Goal: Information Seeking & Learning: Learn about a topic

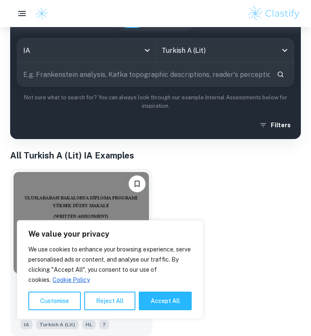
scroll to position [95, 0]
click at [163, 296] on button "Accept All" at bounding box center [165, 301] width 53 height 19
checkbox input "true"
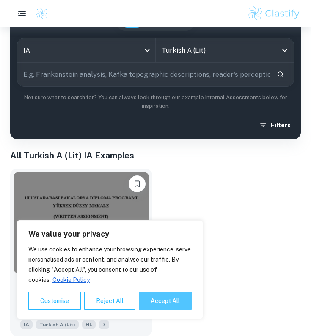
checkbox input "true"
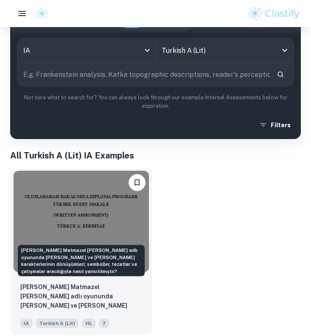
click at [99, 293] on p "[PERSON_NAME] Matmazel [PERSON_NAME] adlı oyununda [PERSON_NAME] ve [PERSON_NAM…" at bounding box center [81, 296] width 122 height 29
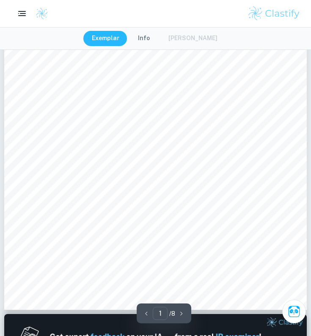
scroll to position [140, 0]
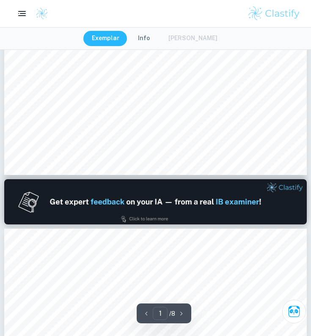
type input "2"
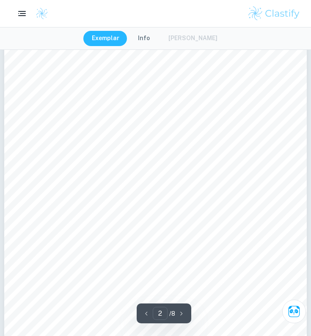
scroll to position [533, 0]
